Goal: Information Seeking & Learning: Learn about a topic

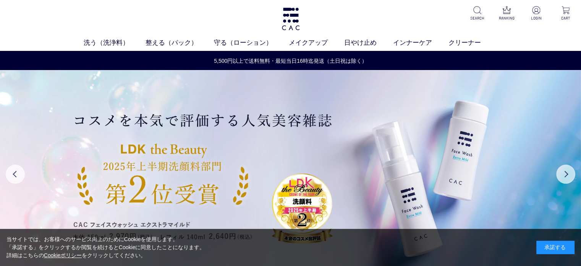
click at [549, 248] on div "承諾する" at bounding box center [555, 246] width 38 height 13
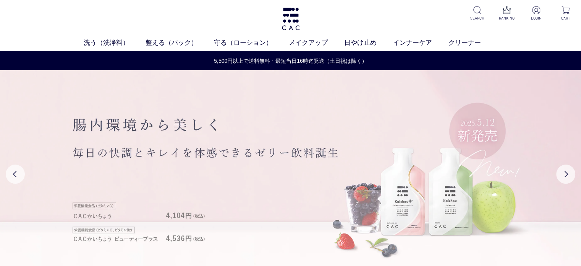
click at [576, 177] on img at bounding box center [290, 173] width 581 height 207
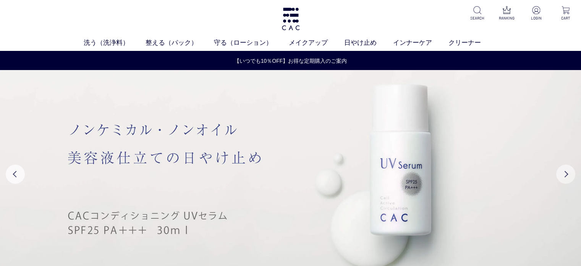
click at [565, 176] on button "Next" at bounding box center [565, 173] width 19 height 19
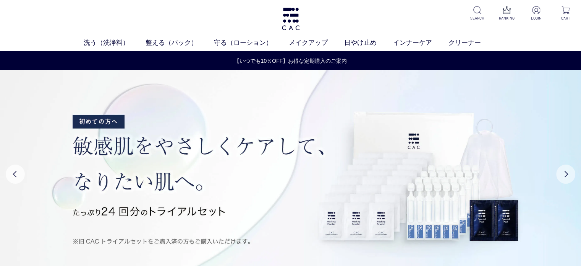
click at [566, 176] on button "Next" at bounding box center [565, 173] width 19 height 19
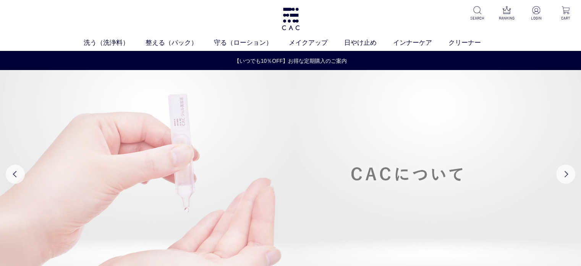
click at [353, 176] on img at bounding box center [290, 173] width 581 height 207
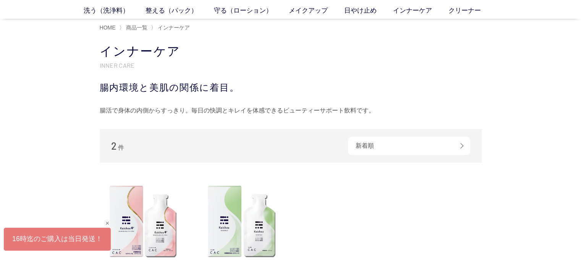
scroll to position [191, 0]
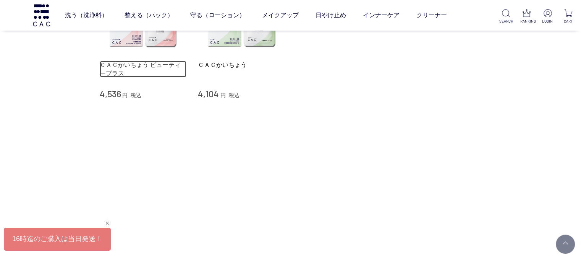
click at [148, 61] on link "ＣＡＣかいちょう ビューティープラス" at bounding box center [143, 69] width 87 height 16
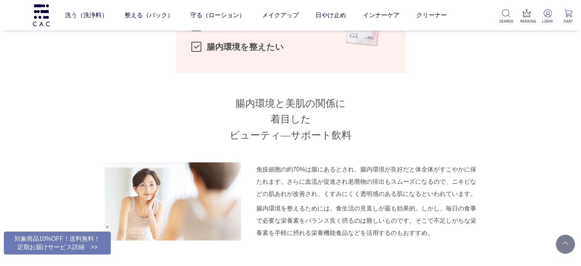
scroll to position [917, 0]
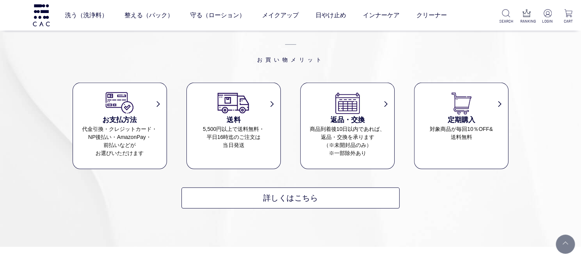
scroll to position [5196, 0]
